Goal: Task Accomplishment & Management: Manage account settings

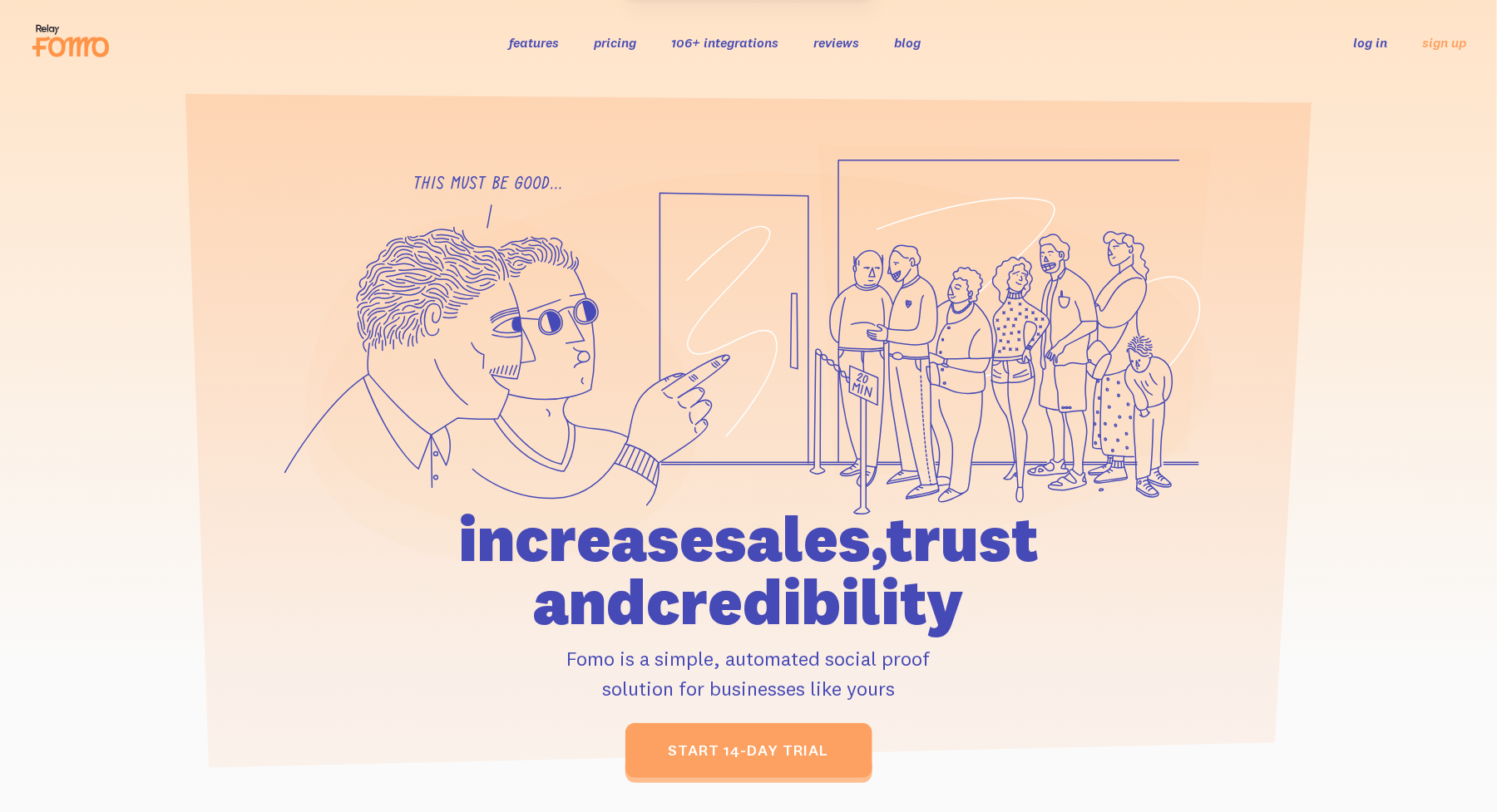
click at [1384, 38] on link "log in" at bounding box center [1371, 42] width 34 height 16
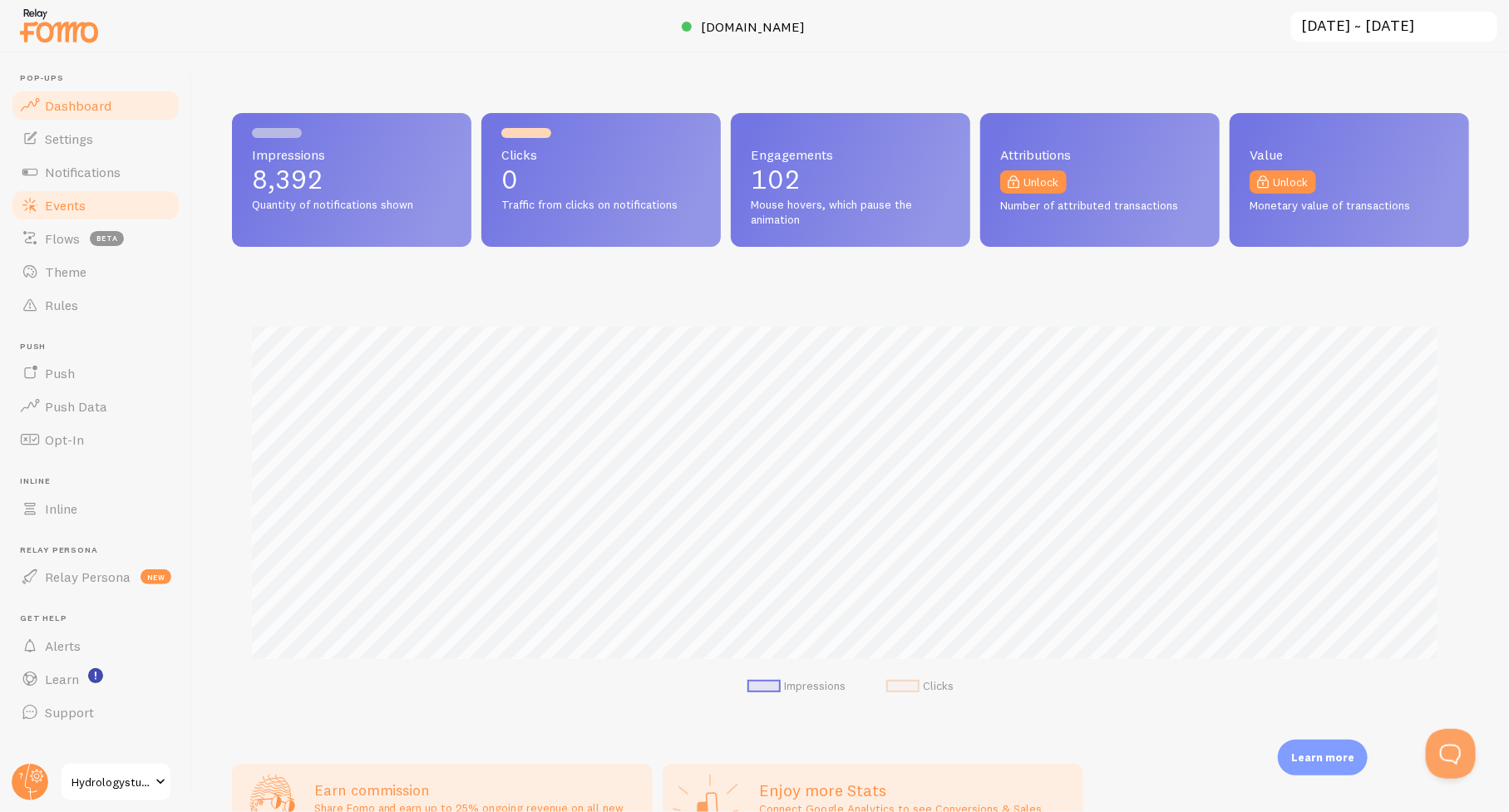
click at [60, 209] on span "Events" at bounding box center [65, 205] width 41 height 16
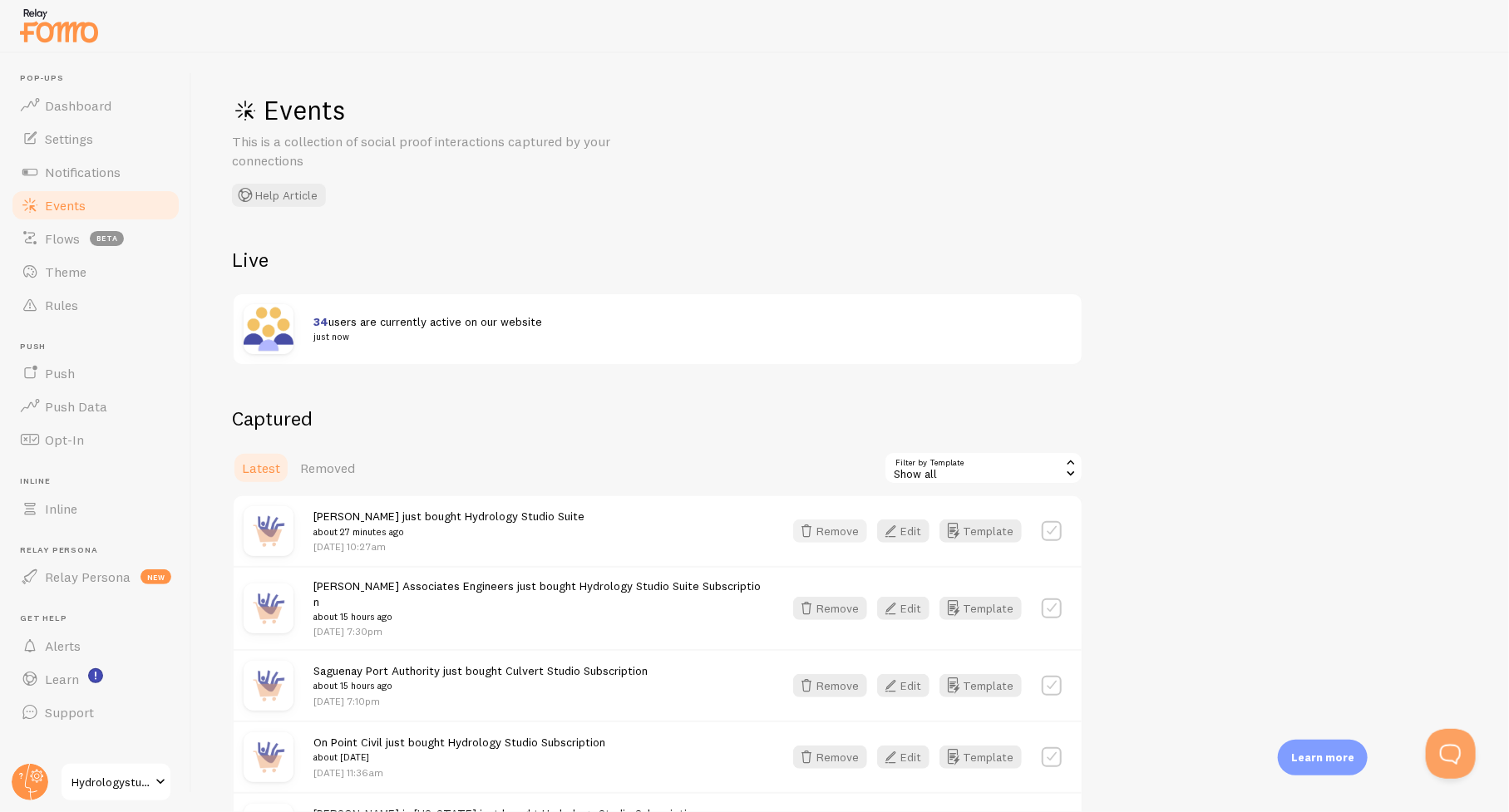
click at [831, 533] on button "Remove" at bounding box center [830, 531] width 74 height 23
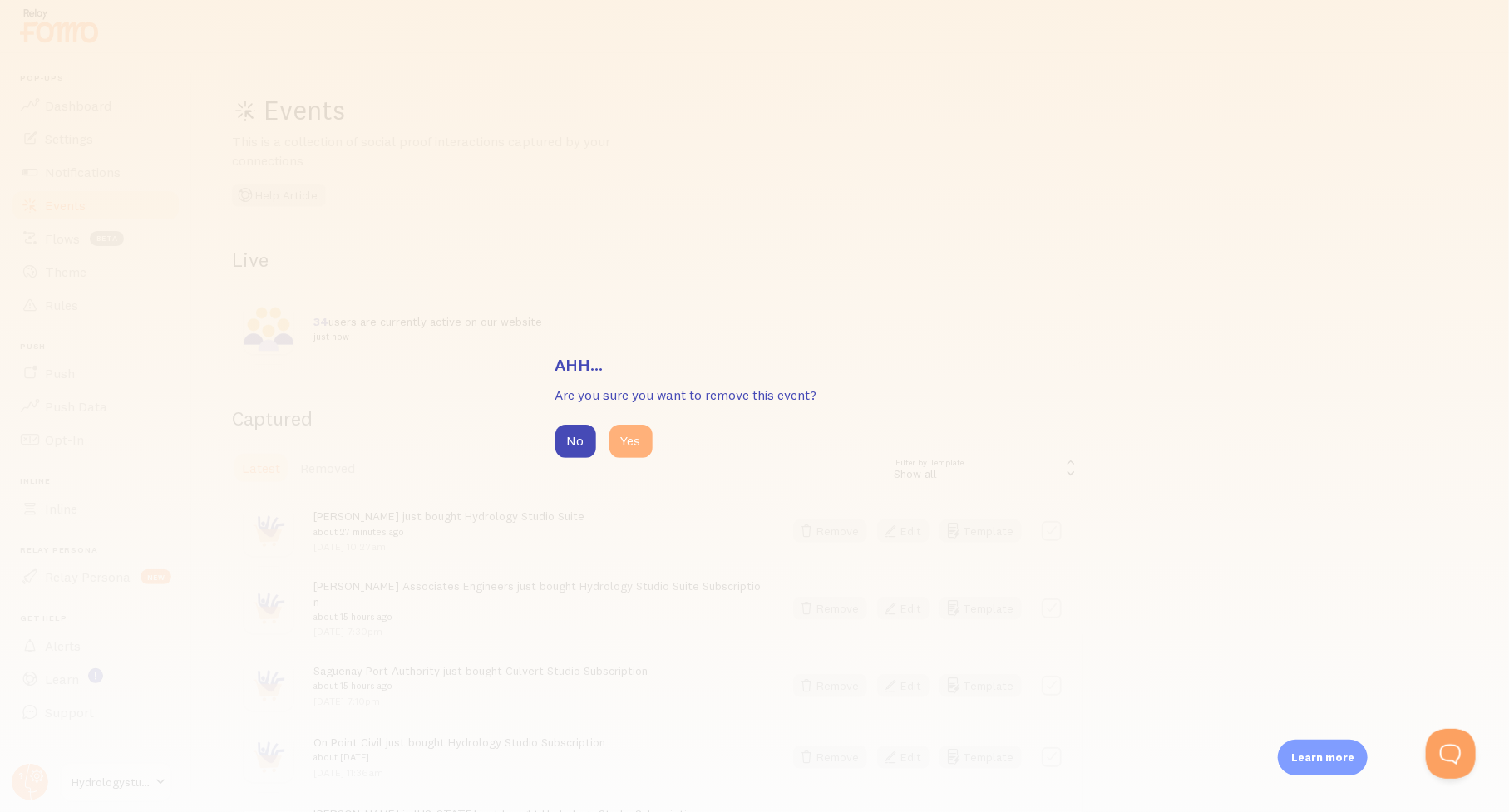
click at [637, 429] on button "Yes" at bounding box center [631, 441] width 43 height 33
